Goal: Find specific page/section: Find specific page/section

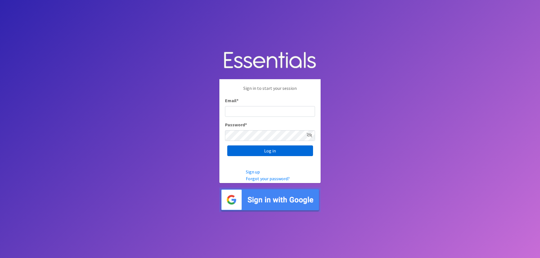
type input "[EMAIL_ADDRESS][DOMAIN_NAME]"
click at [270, 154] on input "Log in" at bounding box center [270, 151] width 86 height 11
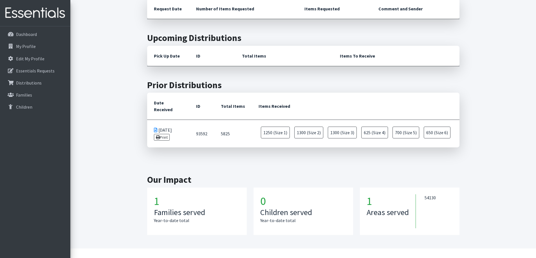
scroll to position [154, 0]
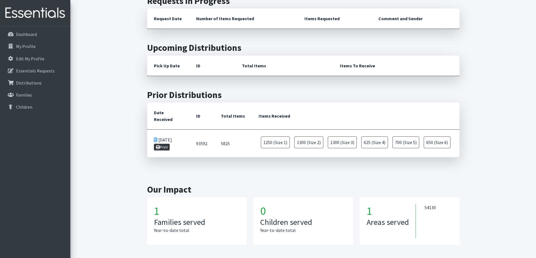
click at [168, 144] on link "Print" at bounding box center [162, 147] width 16 height 7
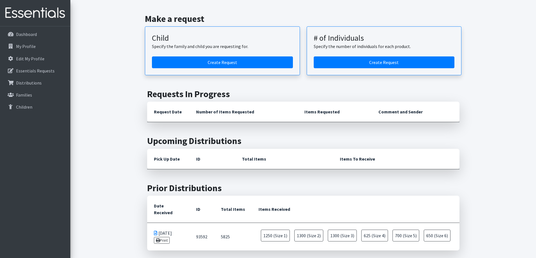
scroll to position [42, 0]
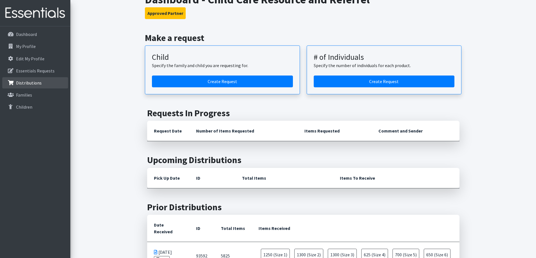
click at [38, 81] on p "Distributions" at bounding box center [29, 83] width 26 height 6
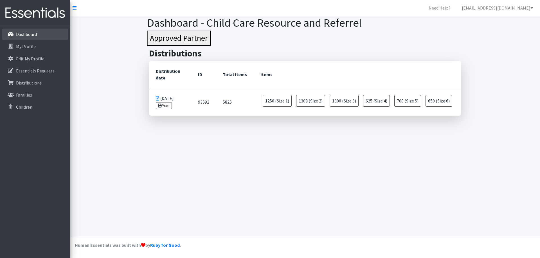
click at [32, 38] on link "Dashboard" at bounding box center [35, 34] width 66 height 11
